Goal: Task Accomplishment & Management: Complete application form

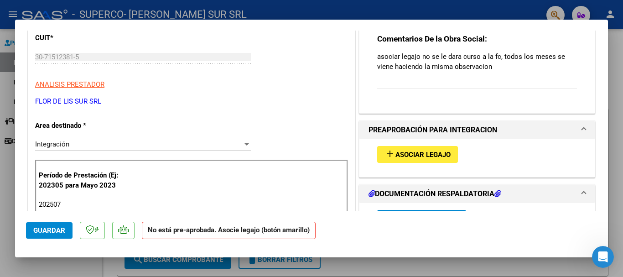
scroll to position [128, 0]
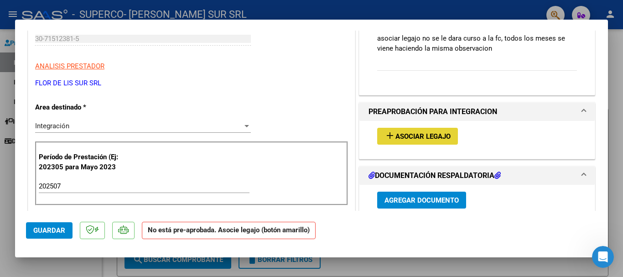
click at [407, 136] on span "Asociar Legajo" at bounding box center [422, 136] width 55 height 8
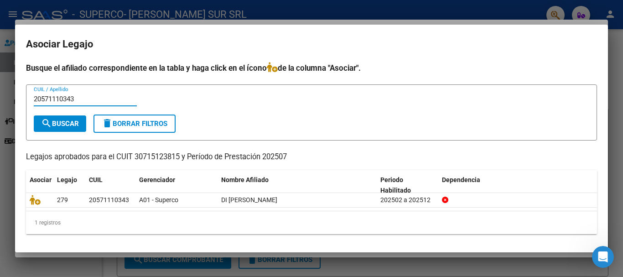
type input "20571110343"
click at [54, 115] on button "search Buscar" at bounding box center [60, 123] width 52 height 16
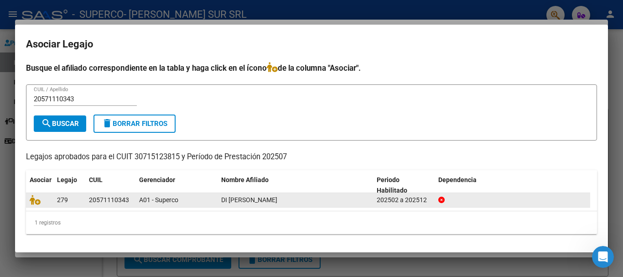
click at [63, 201] on span "279" at bounding box center [62, 199] width 11 height 7
click at [34, 201] on icon at bounding box center [35, 200] width 11 height 10
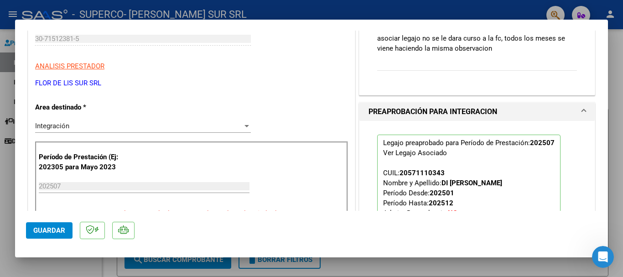
click at [604, 212] on mat-dialog-container "COMPROBANTE VER COMPROBANTE ESTADO: Recibida. En proceso de confirmacion/acepta…" at bounding box center [311, 139] width 593 height 238
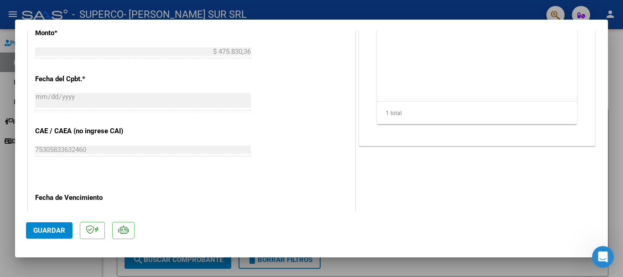
scroll to position [492, 0]
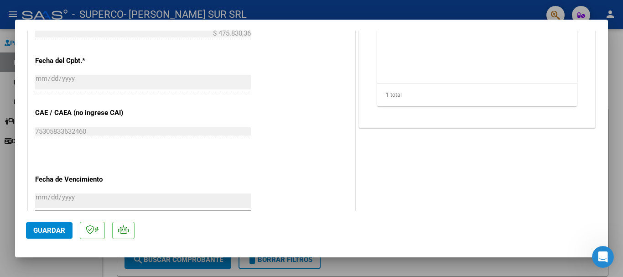
click at [49, 224] on button "Guardar" at bounding box center [49, 230] width 47 height 16
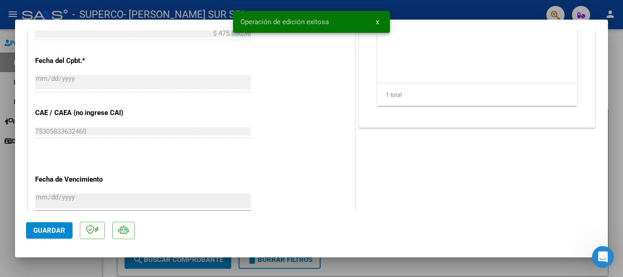
click at [1, 98] on div at bounding box center [311, 138] width 623 height 277
type input "$ 0,00"
